Goal: Find specific page/section: Find specific page/section

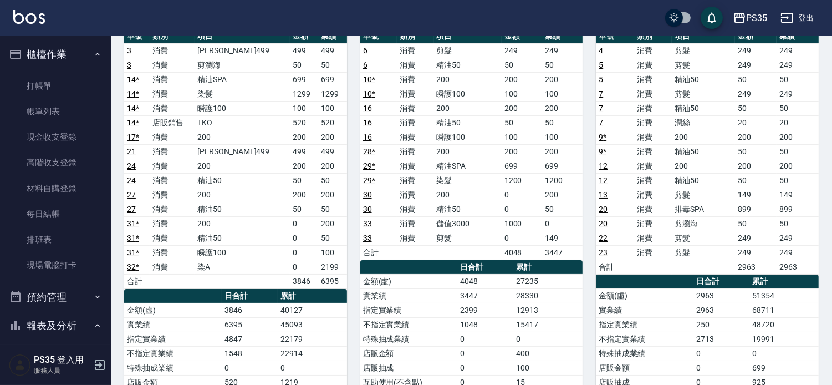
scroll to position [308, 0]
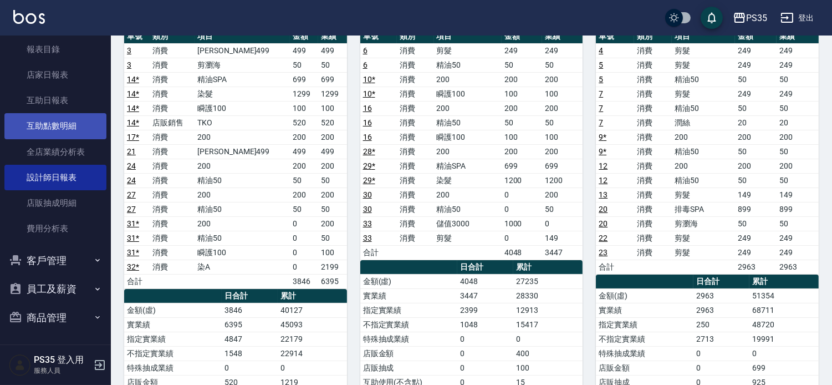
click at [58, 118] on link "互助點數明細" at bounding box center [55, 125] width 102 height 25
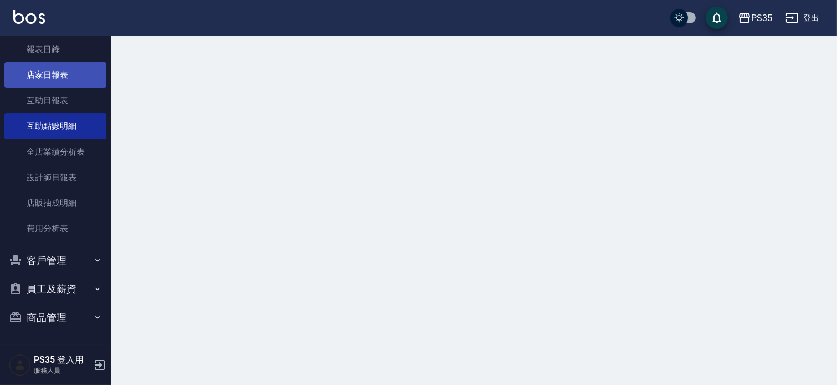
click at [48, 81] on link "店家日報表" at bounding box center [55, 74] width 102 height 25
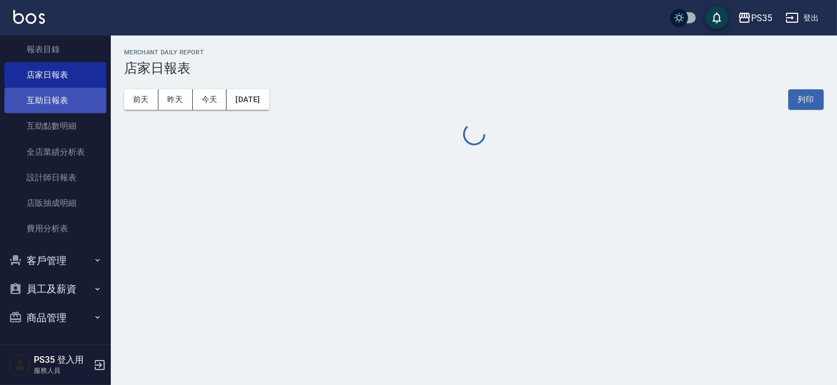
click at [67, 104] on link "互助日報表" at bounding box center [55, 100] width 102 height 25
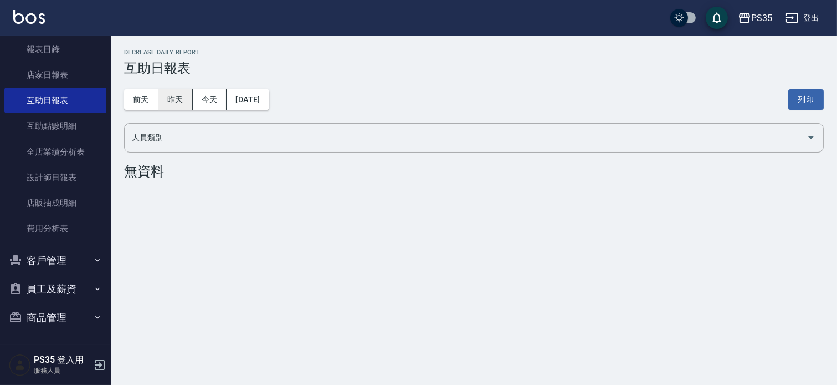
click at [172, 106] on button "昨天" at bounding box center [175, 99] width 34 height 21
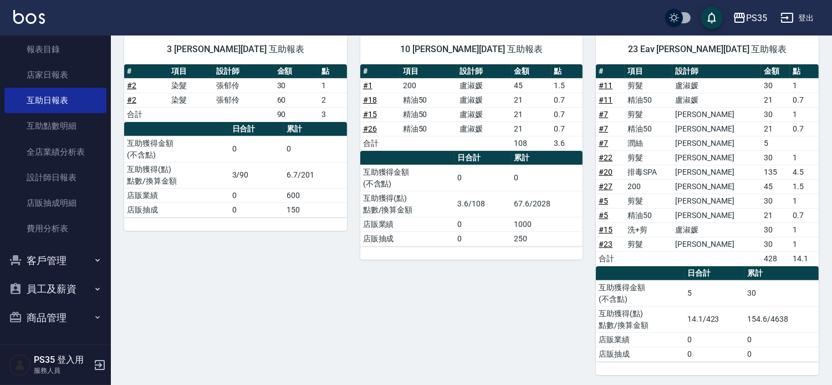
scroll to position [561, 0]
